Goal: Information Seeking & Learning: Understand process/instructions

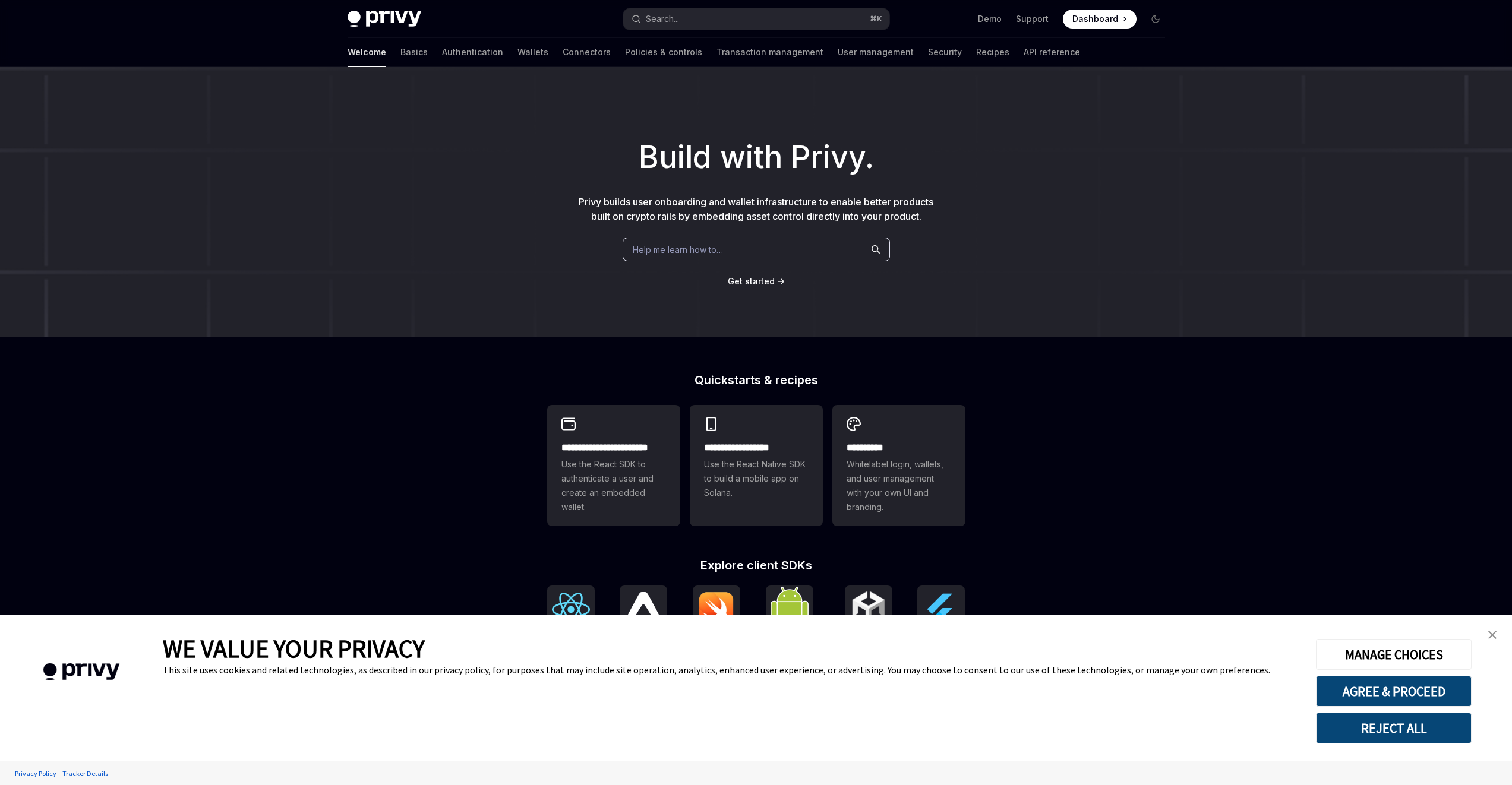
click at [1160, 235] on div "Build with Privy. Privy builds user onboarding and wallet infrastructure to ena…" at bounding box center [756, 202] width 1512 height 271
click at [1489, 632] on img "close banner" at bounding box center [1493, 635] width 8 height 8
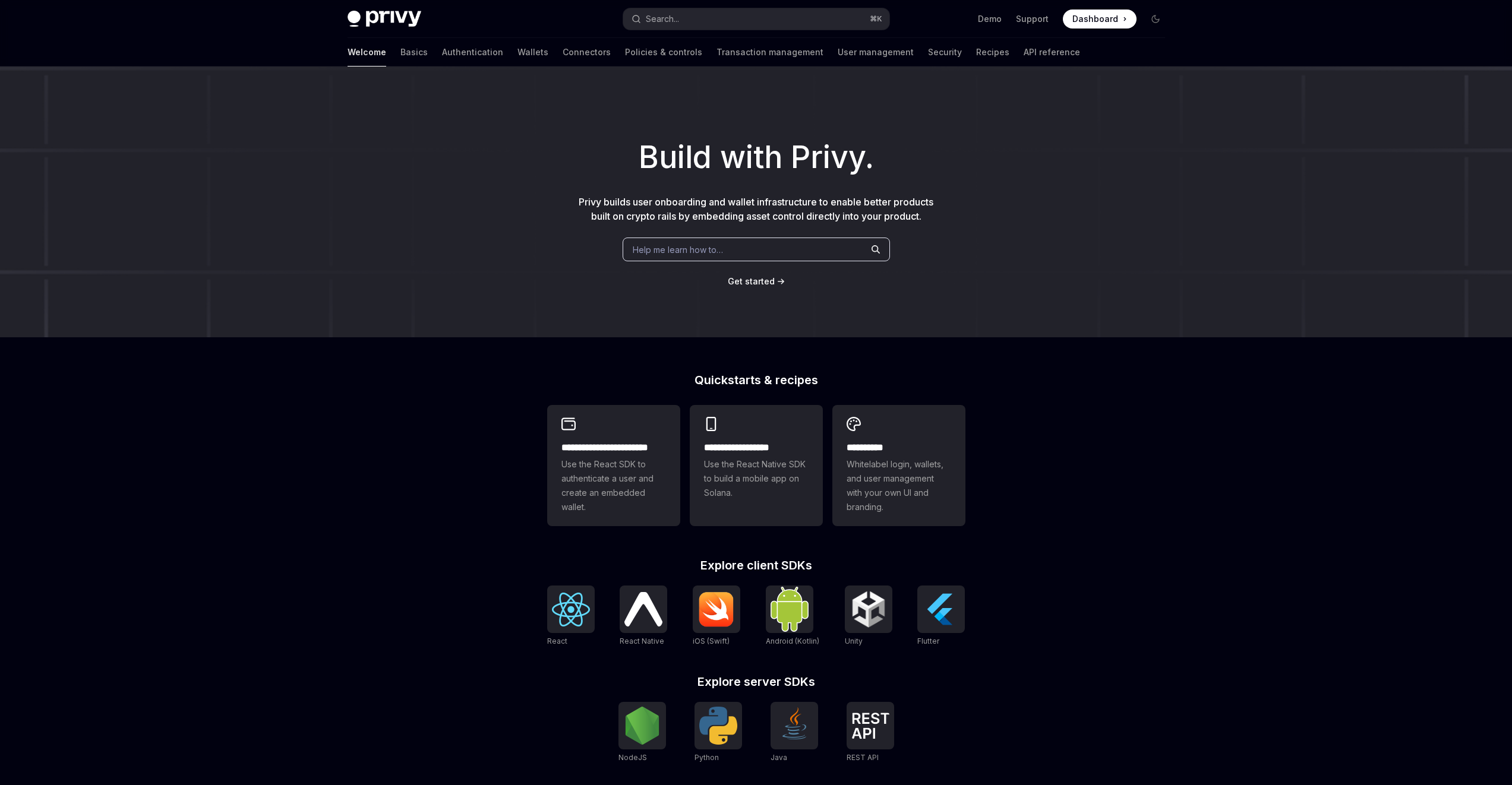
click at [1093, 495] on div "**********" at bounding box center [756, 505] width 1512 height 878
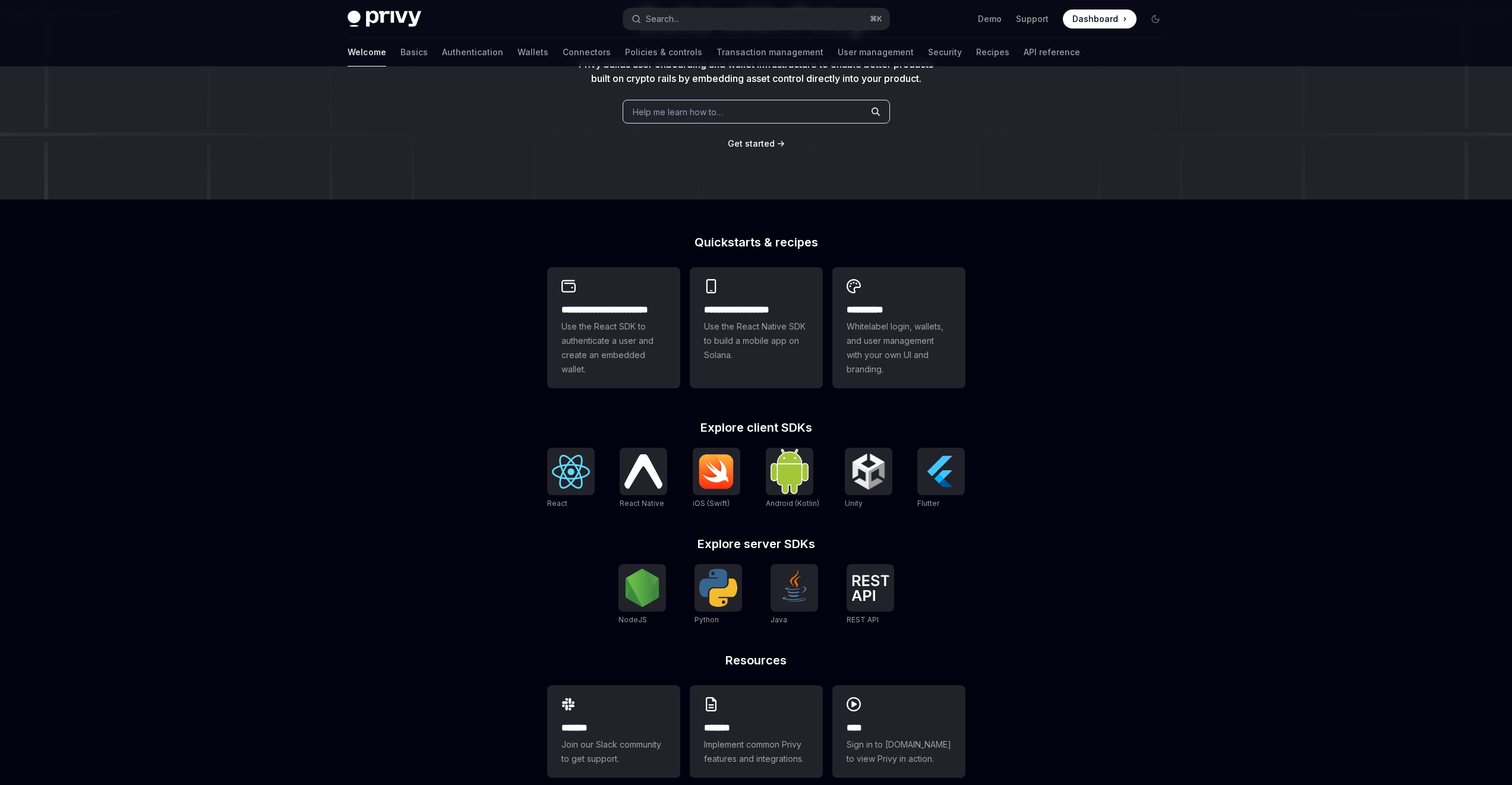
scroll to position [159, 0]
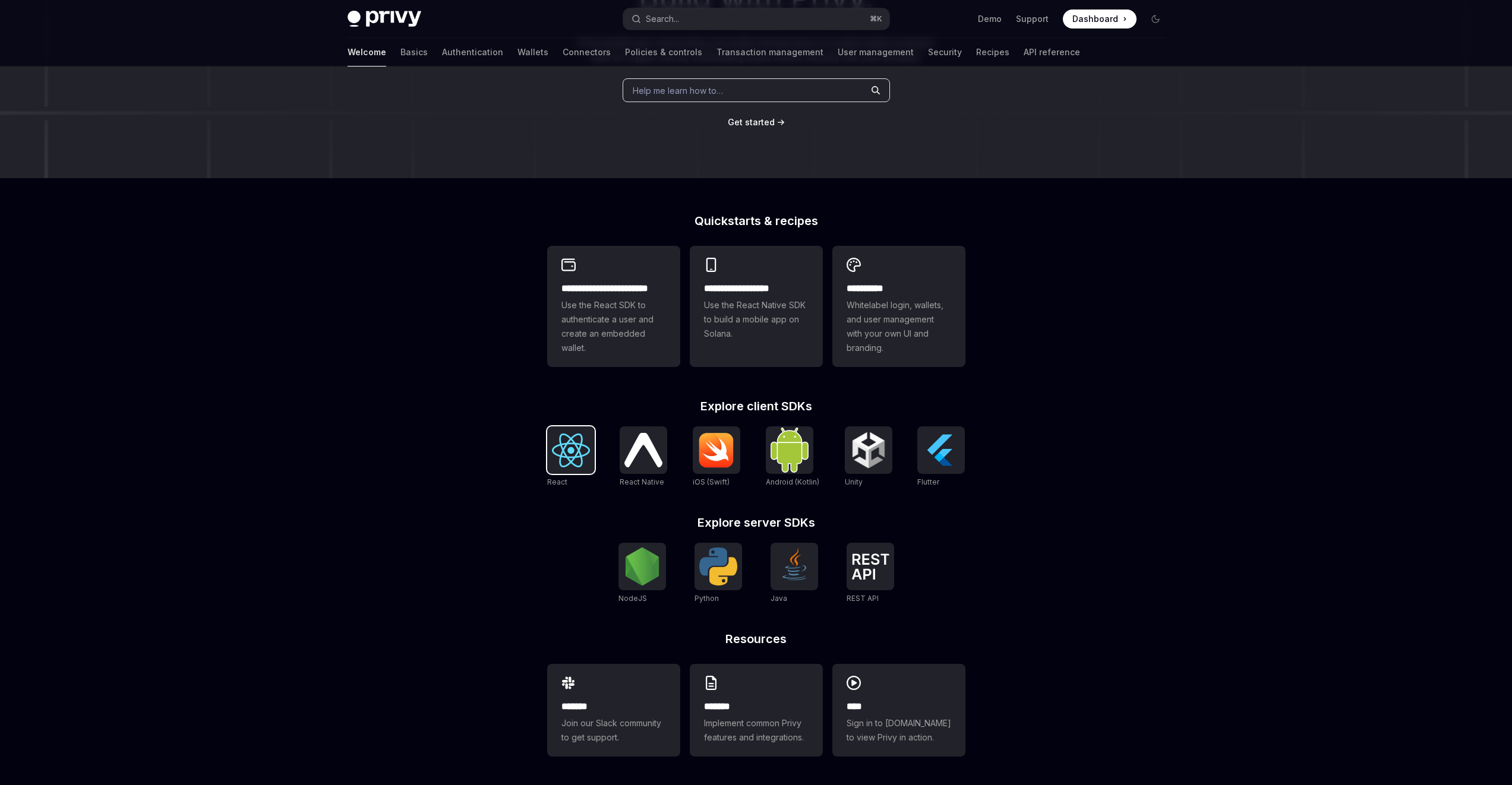
click at [568, 451] on img at bounding box center [571, 450] width 38 height 34
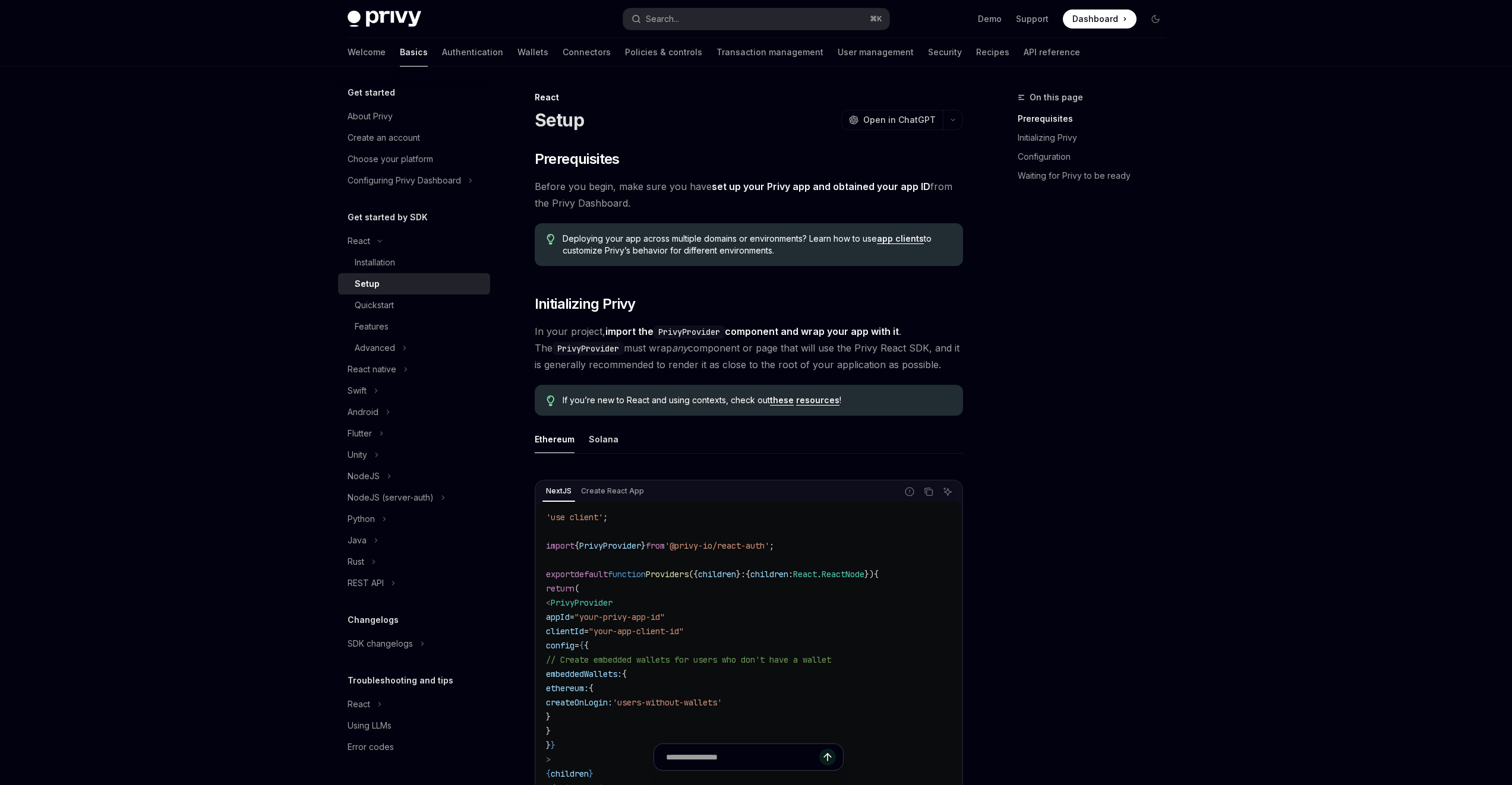
type textarea "*"
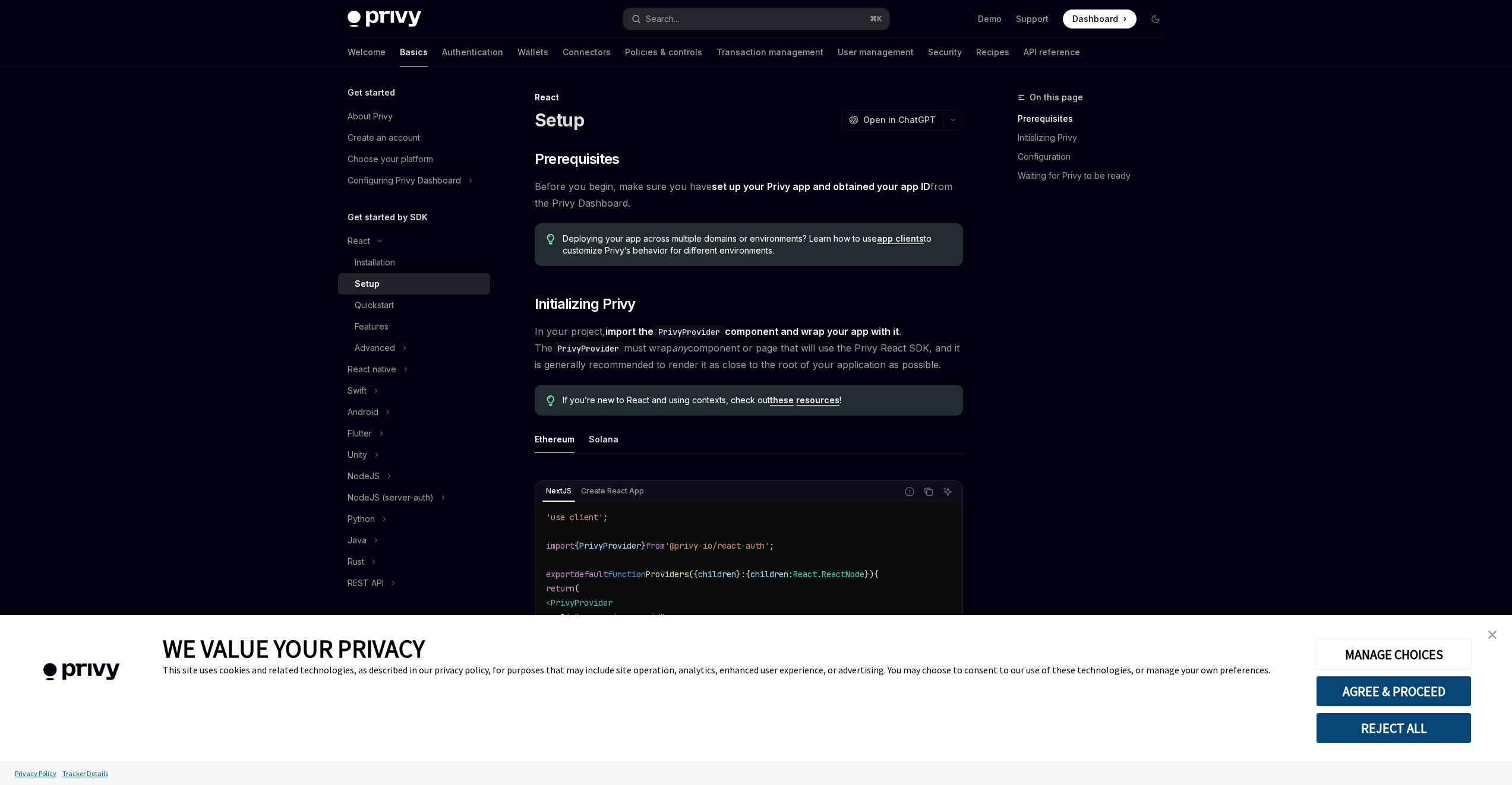
click at [1488, 637] on img "close banner" at bounding box center [1493, 635] width 8 height 8
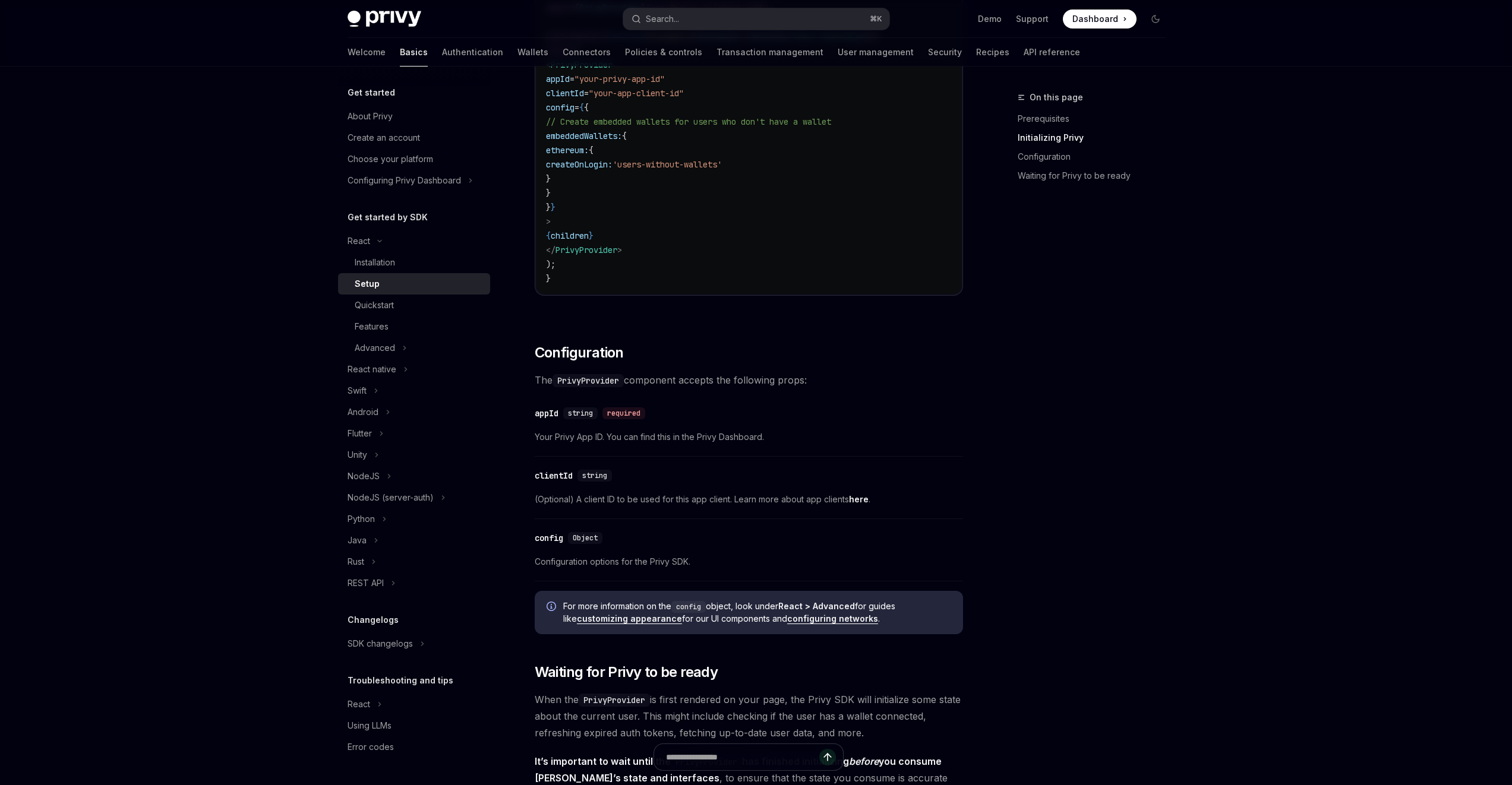
scroll to position [708, 0]
